Goal: Check status: Check status

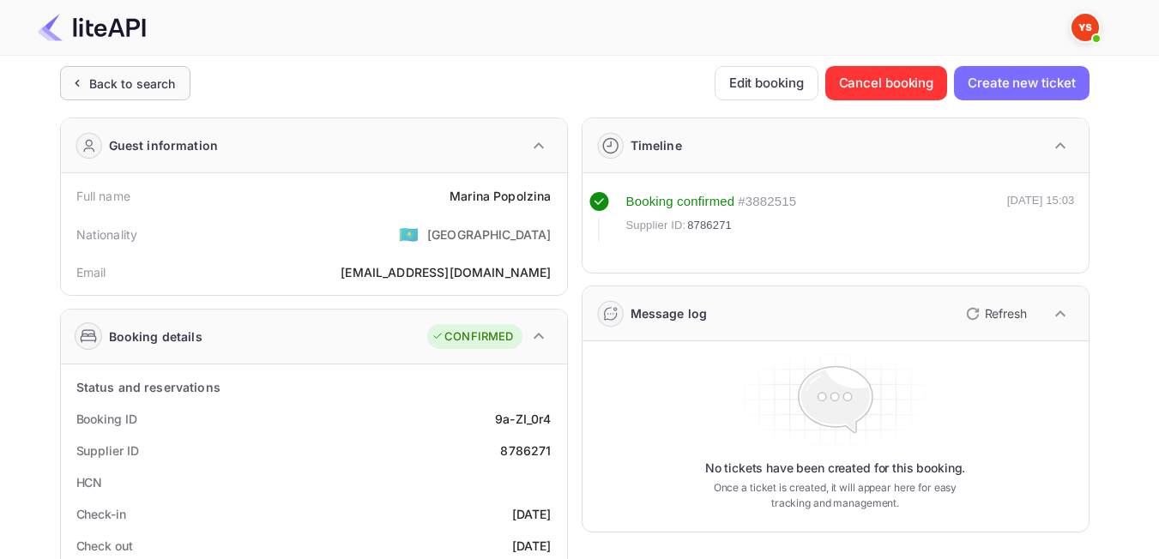
click at [141, 96] on div "Back to search" at bounding box center [125, 83] width 130 height 34
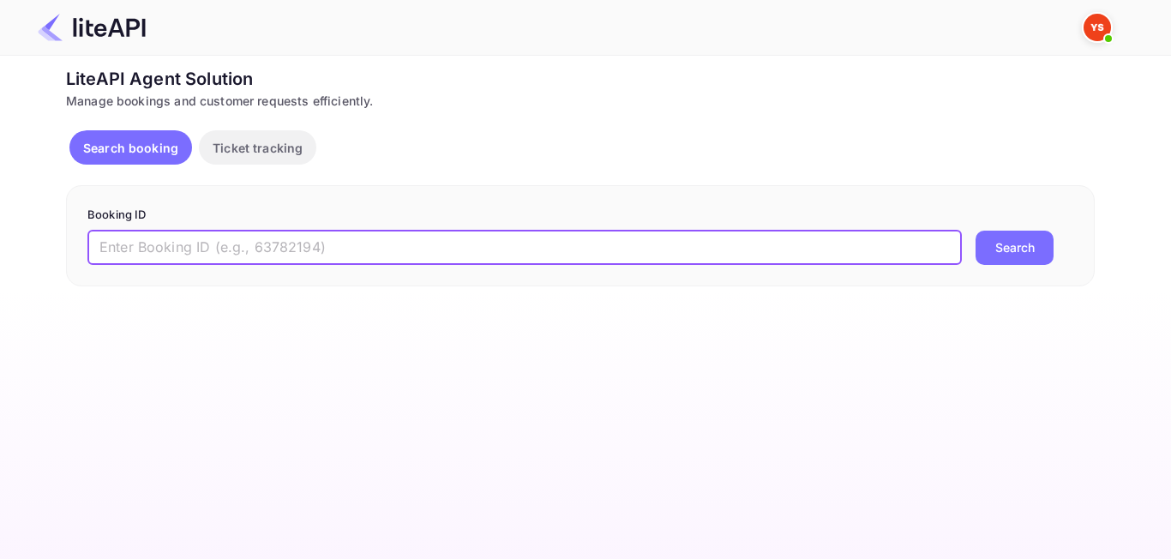
paste input "8202594"
type input "8202594"
click at [1018, 254] on button "Search" at bounding box center [1015, 248] width 78 height 34
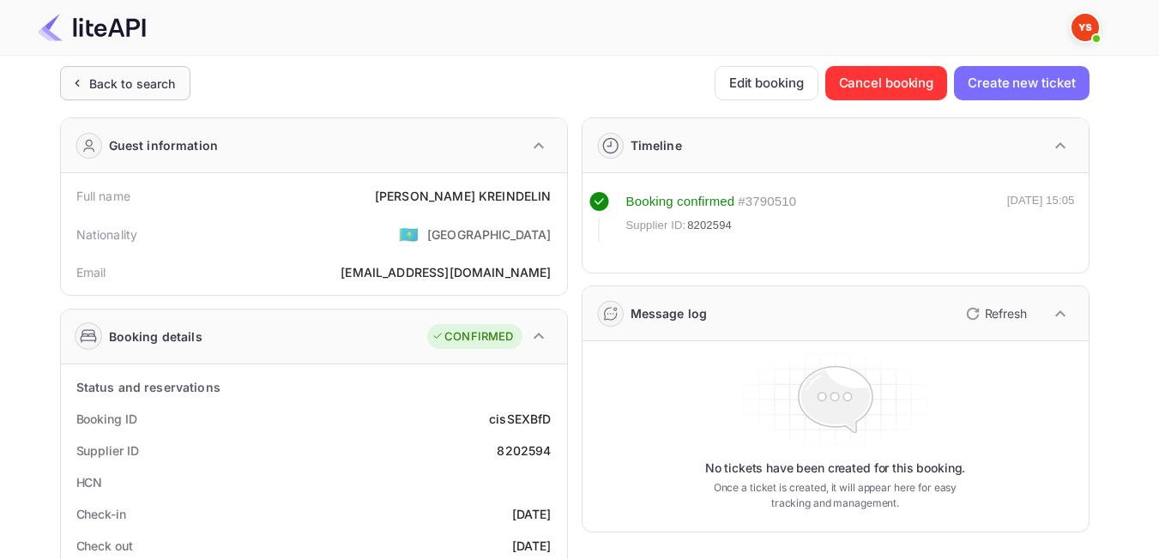
click at [116, 85] on div "Back to search" at bounding box center [132, 84] width 87 height 18
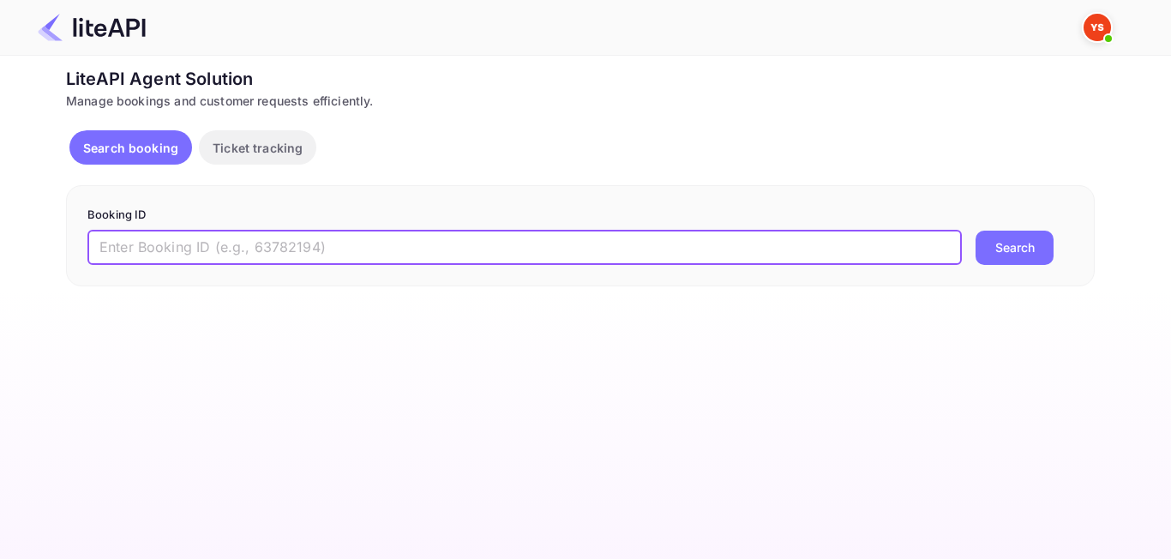
paste input "8724008"
type input "8724008"
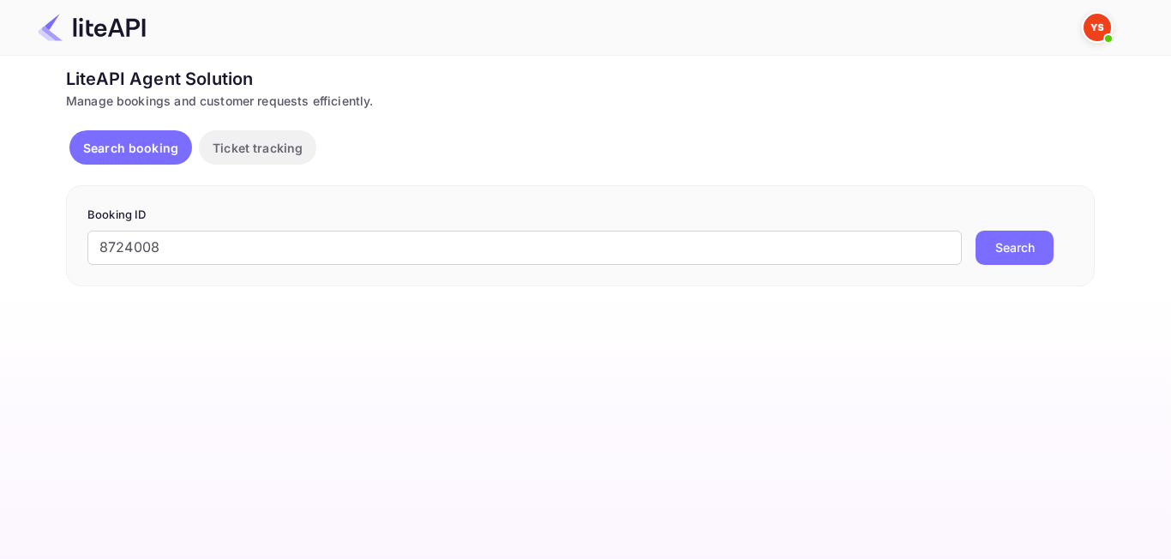
click at [1028, 231] on button "Search" at bounding box center [1015, 248] width 78 height 34
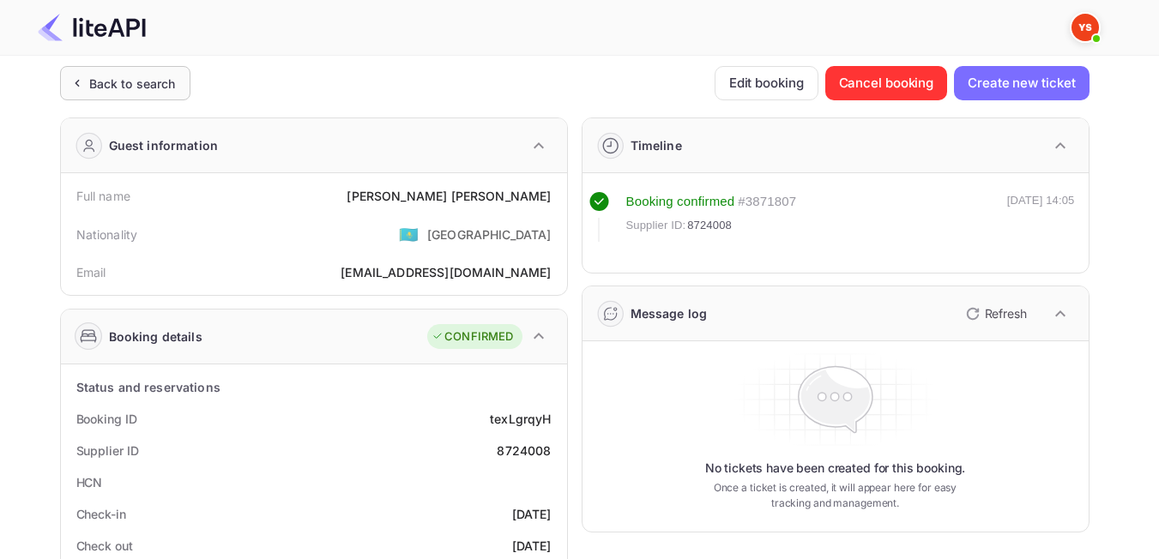
click at [133, 81] on div "Back to search" at bounding box center [132, 84] width 87 height 18
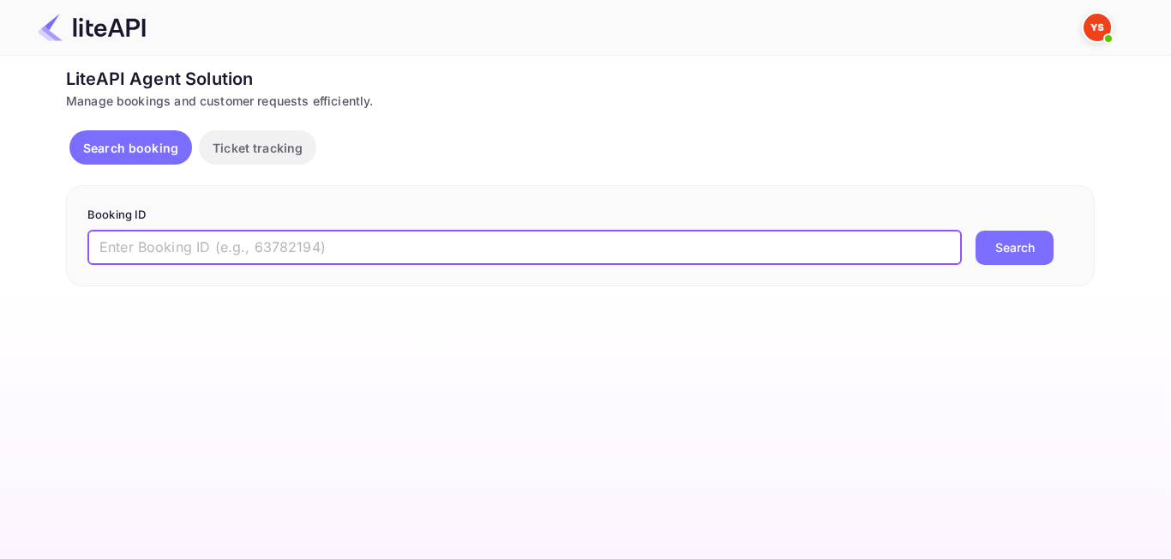
paste input "8827636"
type input "8827636"
click at [1012, 248] on button "Search" at bounding box center [1015, 248] width 78 height 34
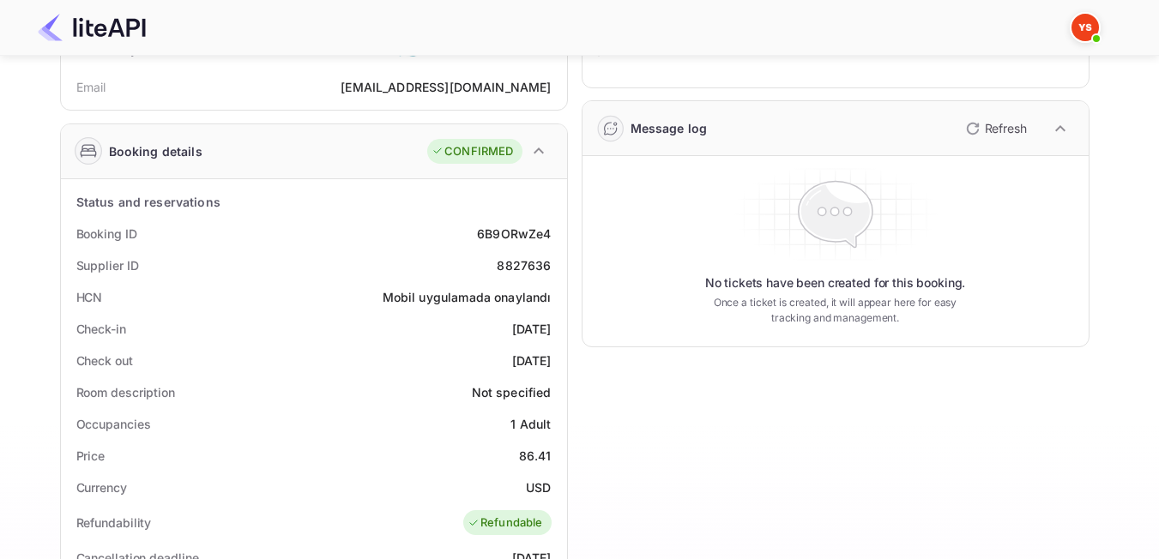
scroll to position [86, 0]
